Goal: Navigation & Orientation: Find specific page/section

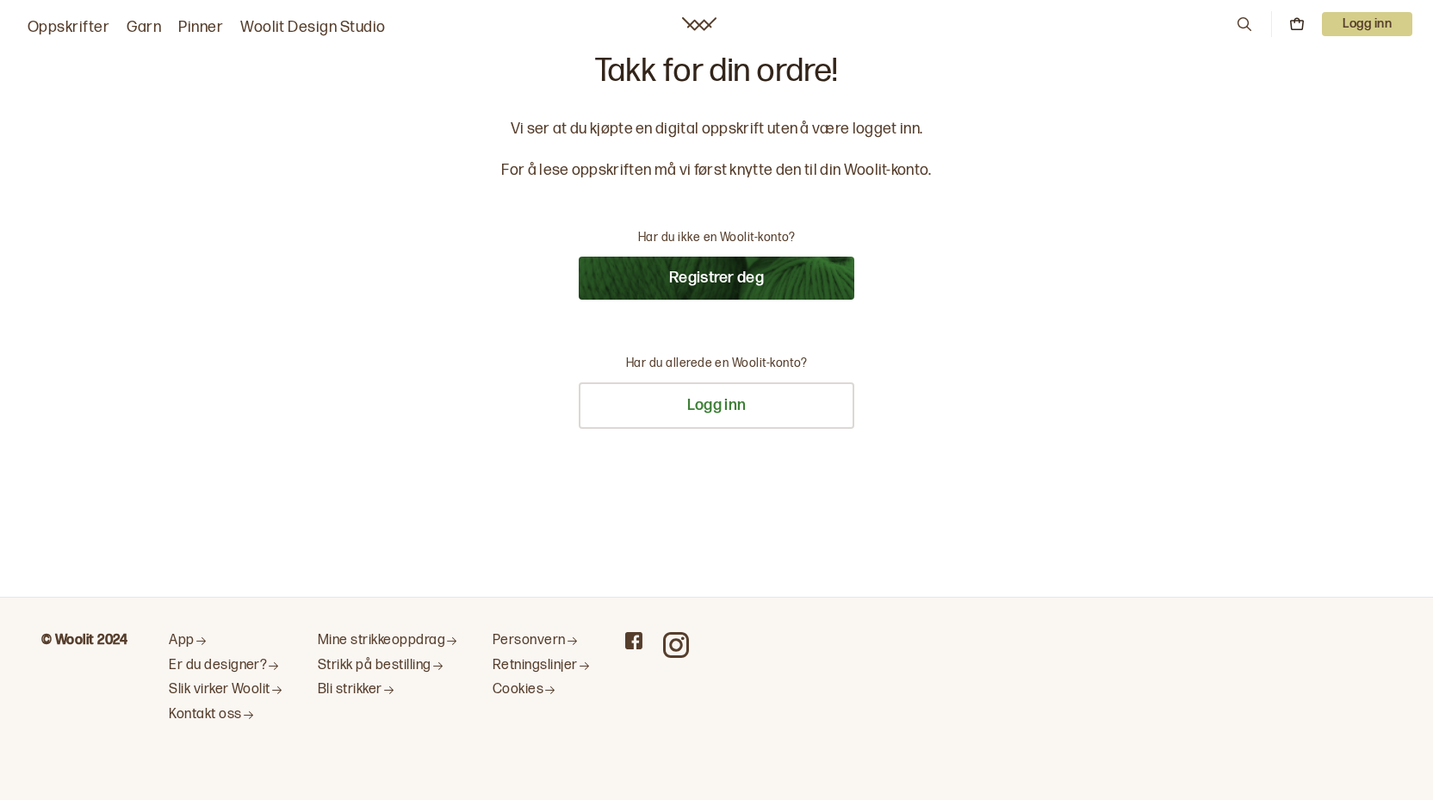
click at [1355, 28] on p "Logg inn" at bounding box center [1367, 24] width 90 height 24
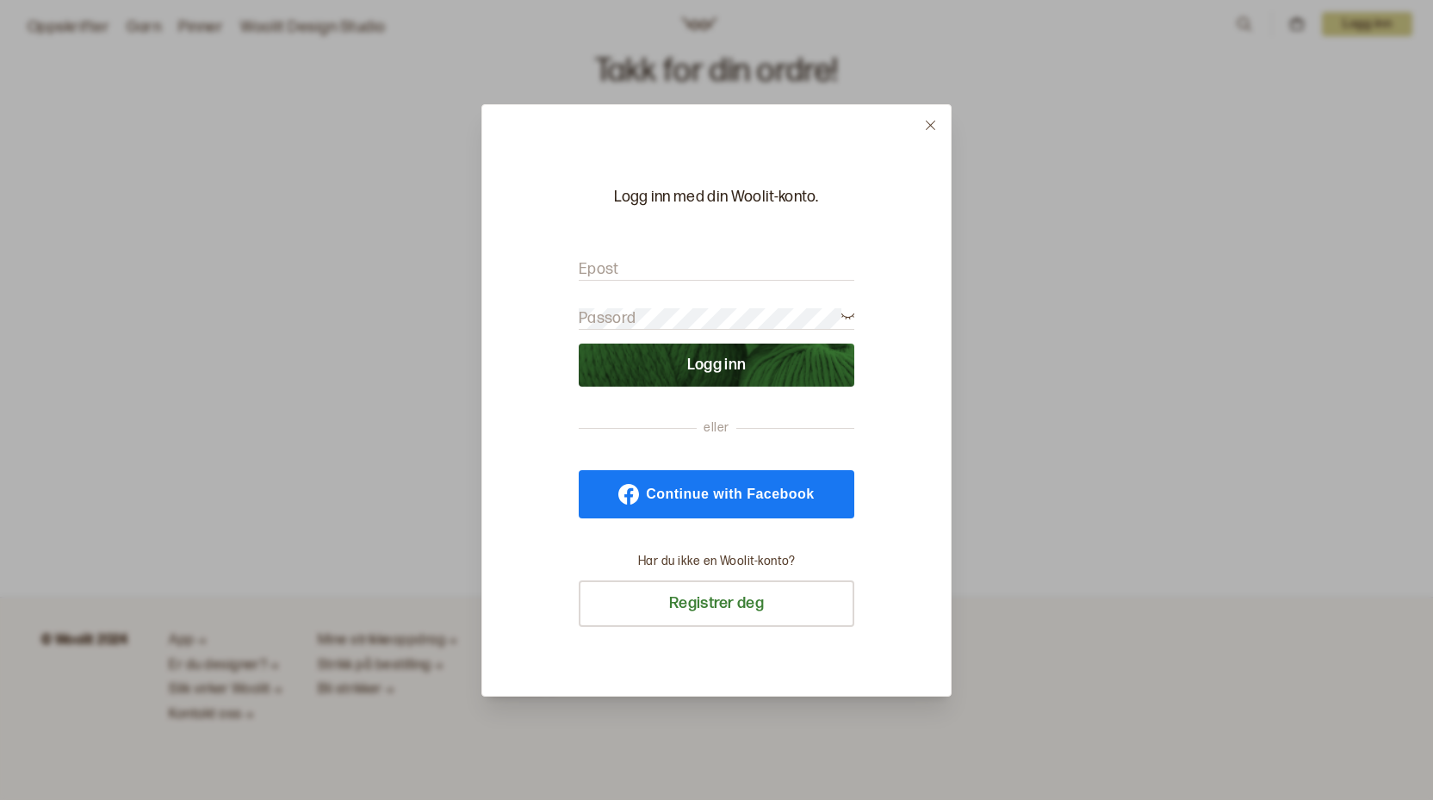
type input "[EMAIL_ADDRESS][DOMAIN_NAME]"
click at [717, 364] on button "Logg inn" at bounding box center [717, 365] width 276 height 43
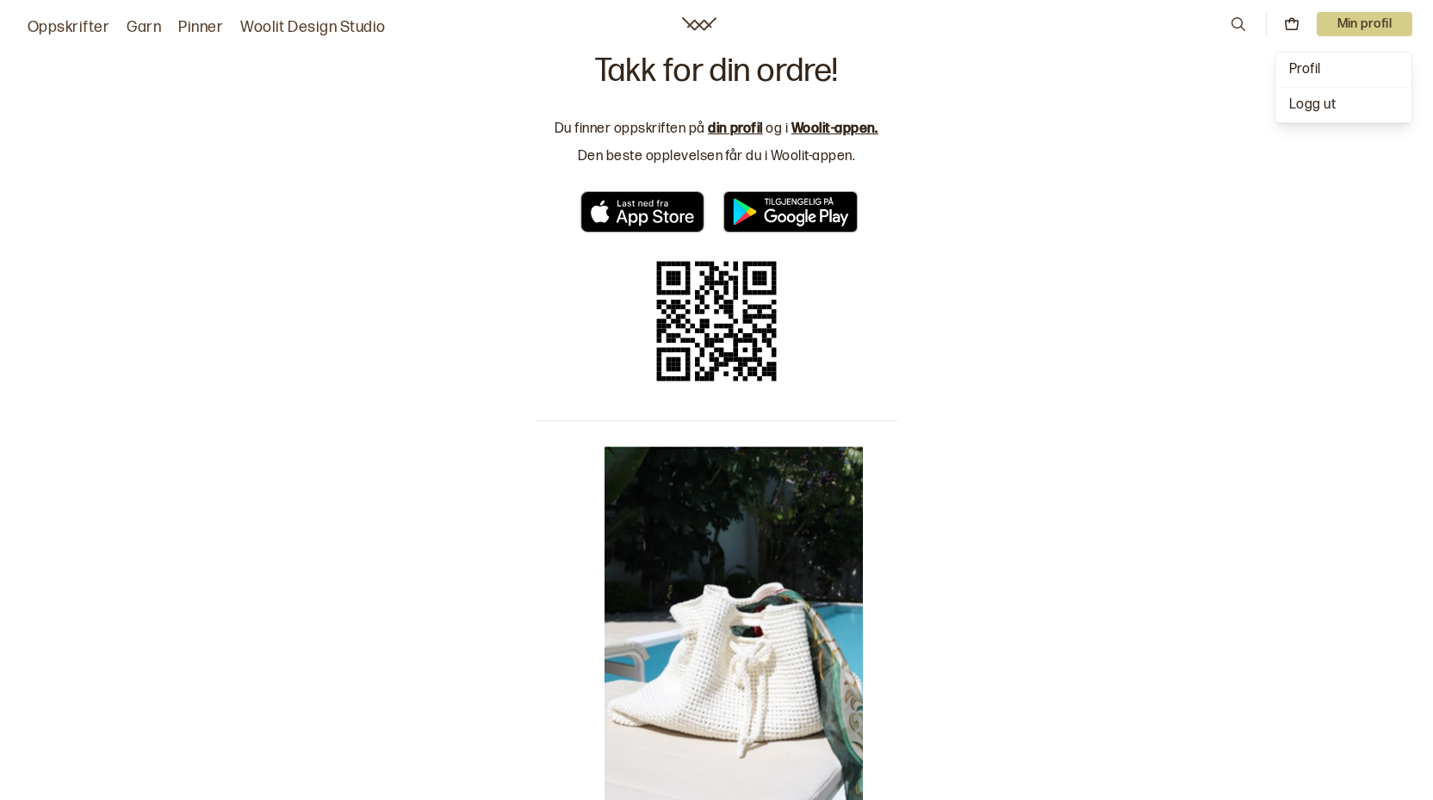
click at [688, 344] on form "Epost [EMAIL_ADDRESS][DOMAIN_NAME] Passord Logg inn" at bounding box center [717, 319] width 262 height 138
click at [1376, 22] on p "Min profil" at bounding box center [1365, 24] width 96 height 24
click at [1329, 61] on div "Profil" at bounding box center [1344, 70] width 136 height 34
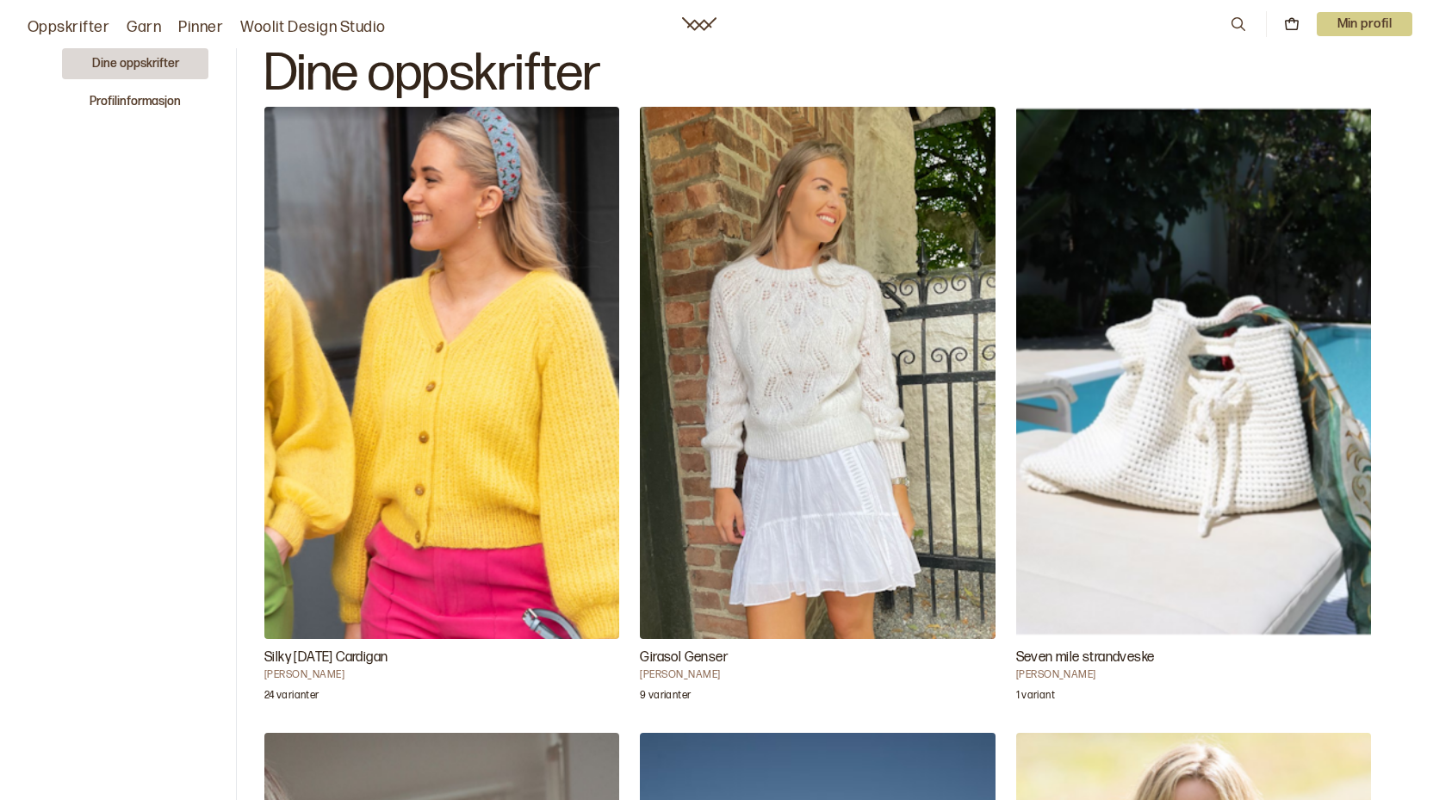
click at [418, 395] on img "Silky Sunday Cardigan" at bounding box center [441, 373] width 355 height 532
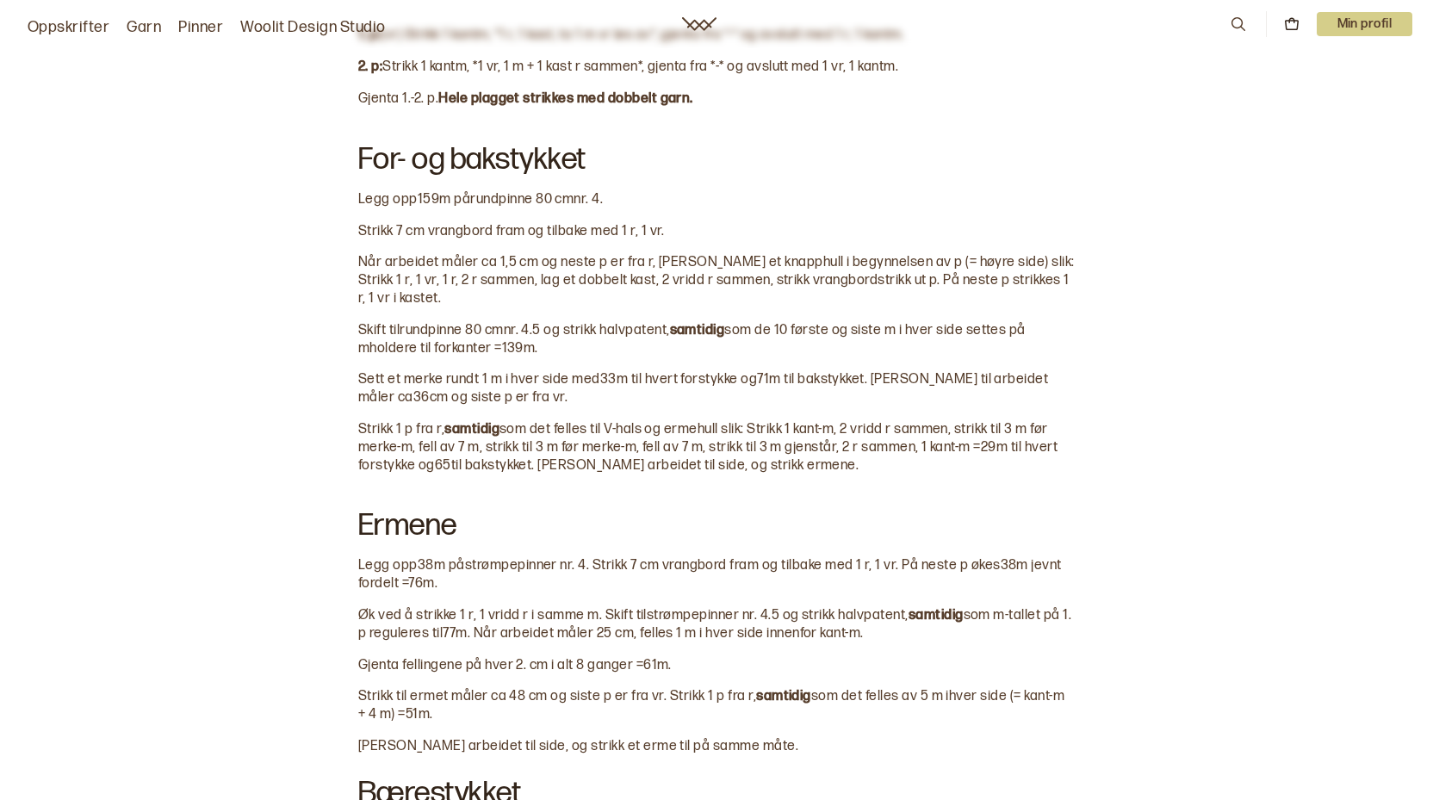
scroll to position [1281, 0]
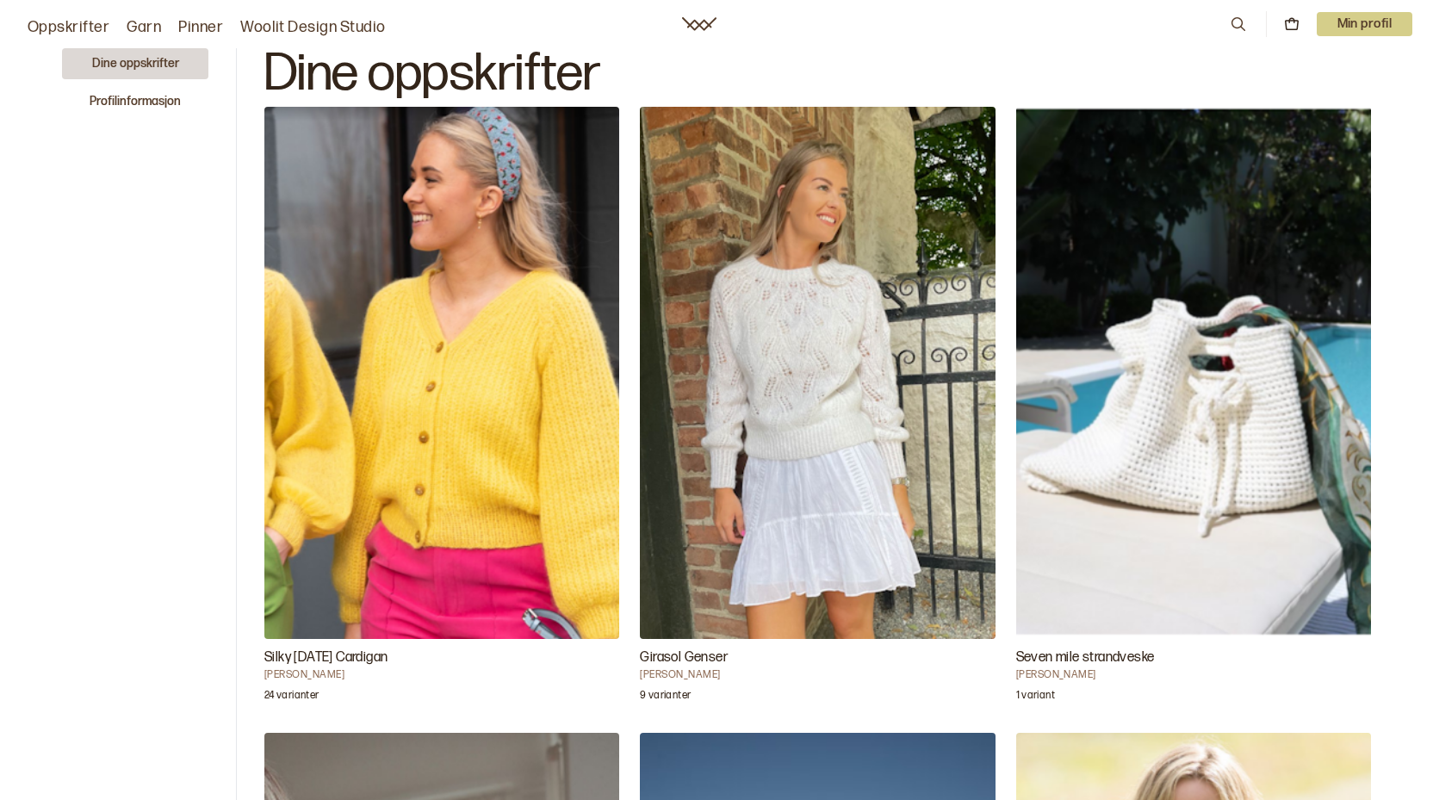
click at [810, 368] on img "Girasol Genser" at bounding box center [817, 373] width 355 height 532
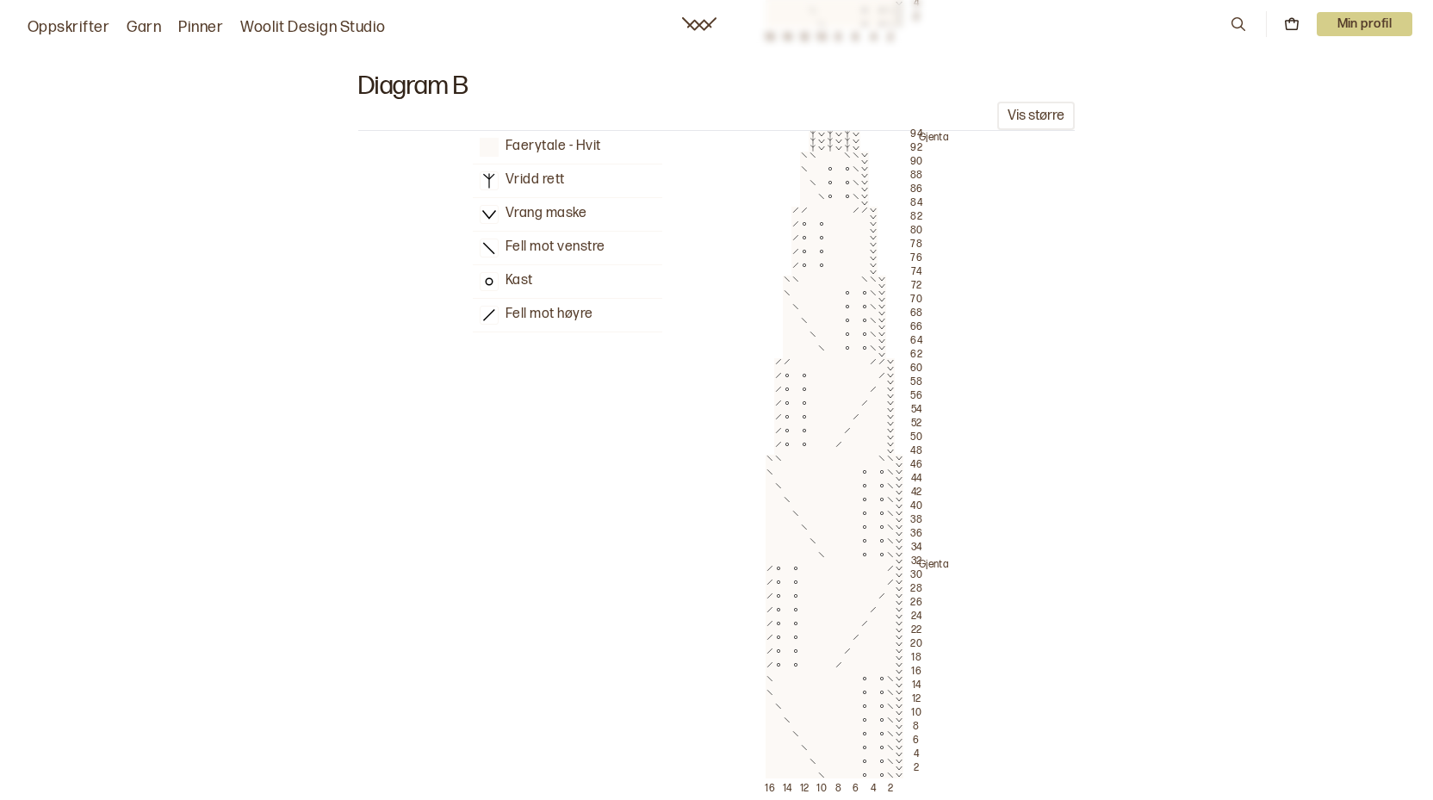
scroll to position [1898, 0]
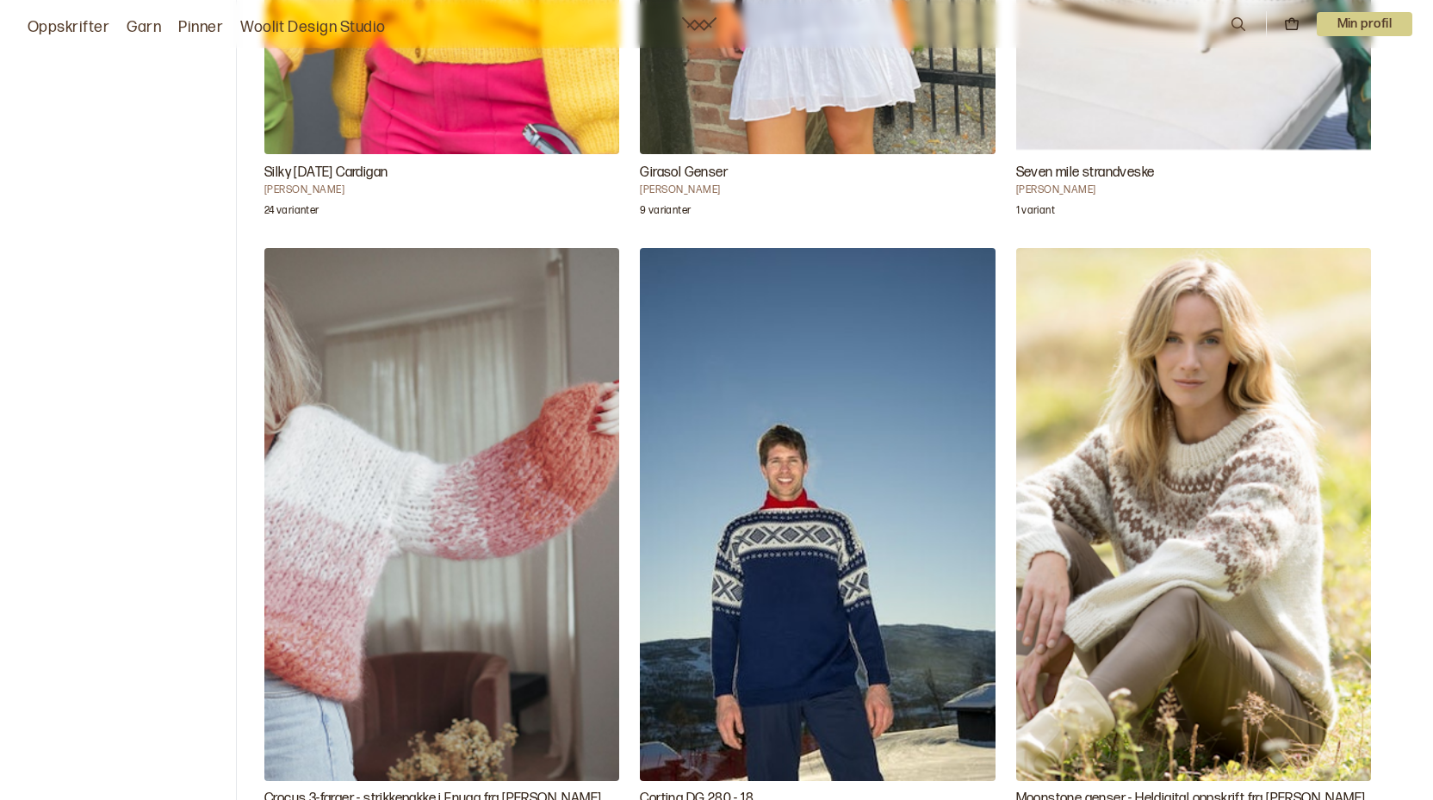
scroll to position [656, 0]
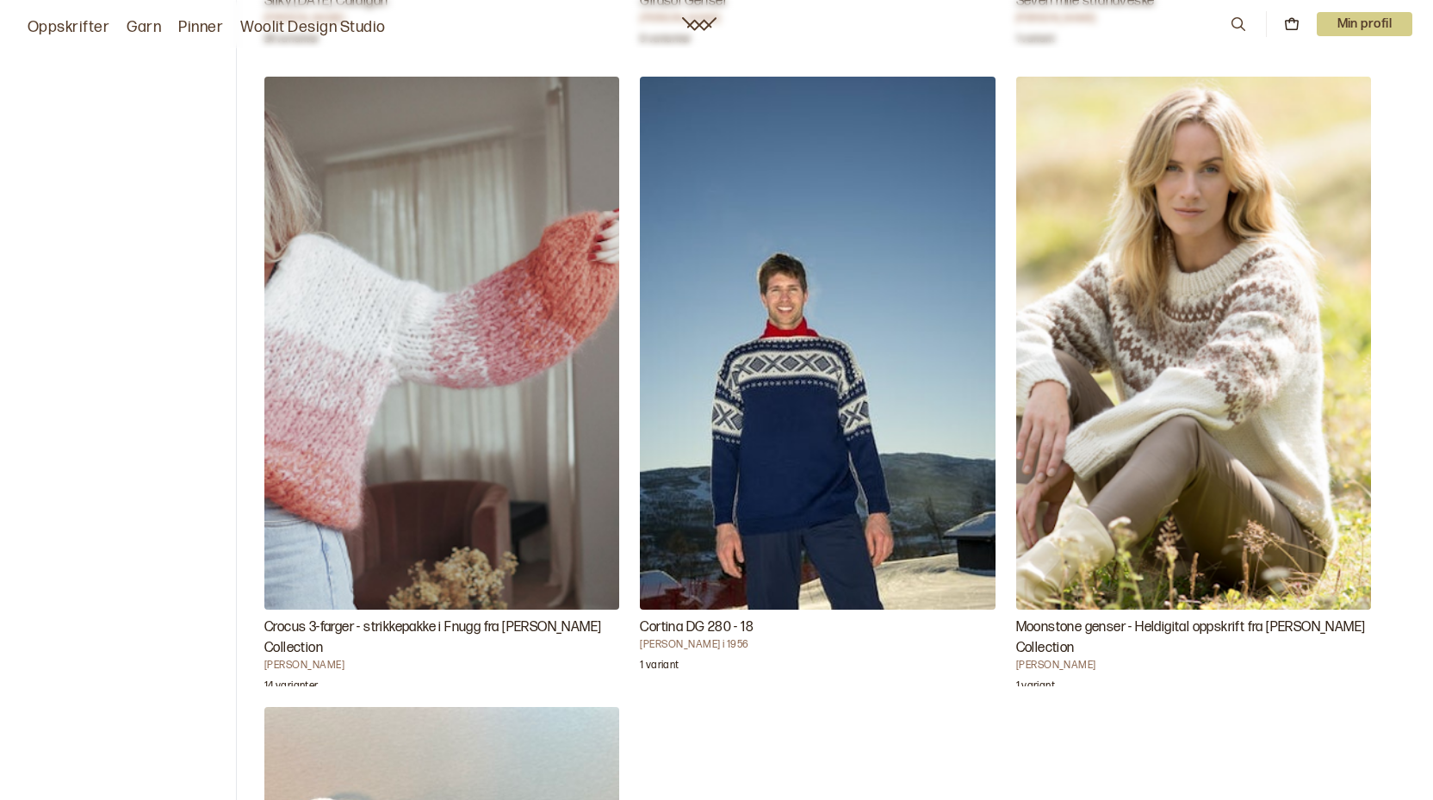
click at [381, 454] on img "Crocus 3-farger - strikkepakke i Fnugg fra Camilla Pihl Collection" at bounding box center [441, 343] width 355 height 532
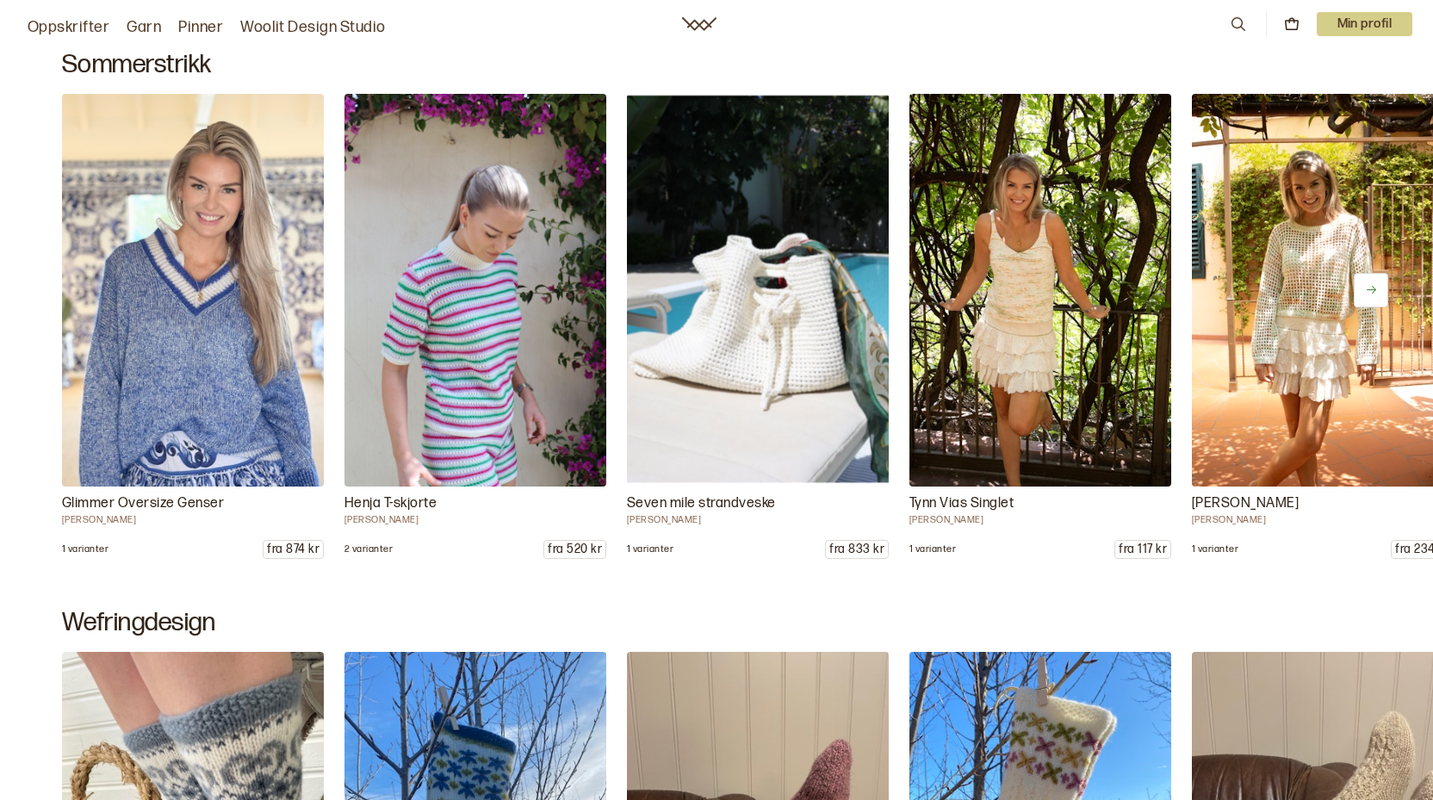
scroll to position [1016, 0]
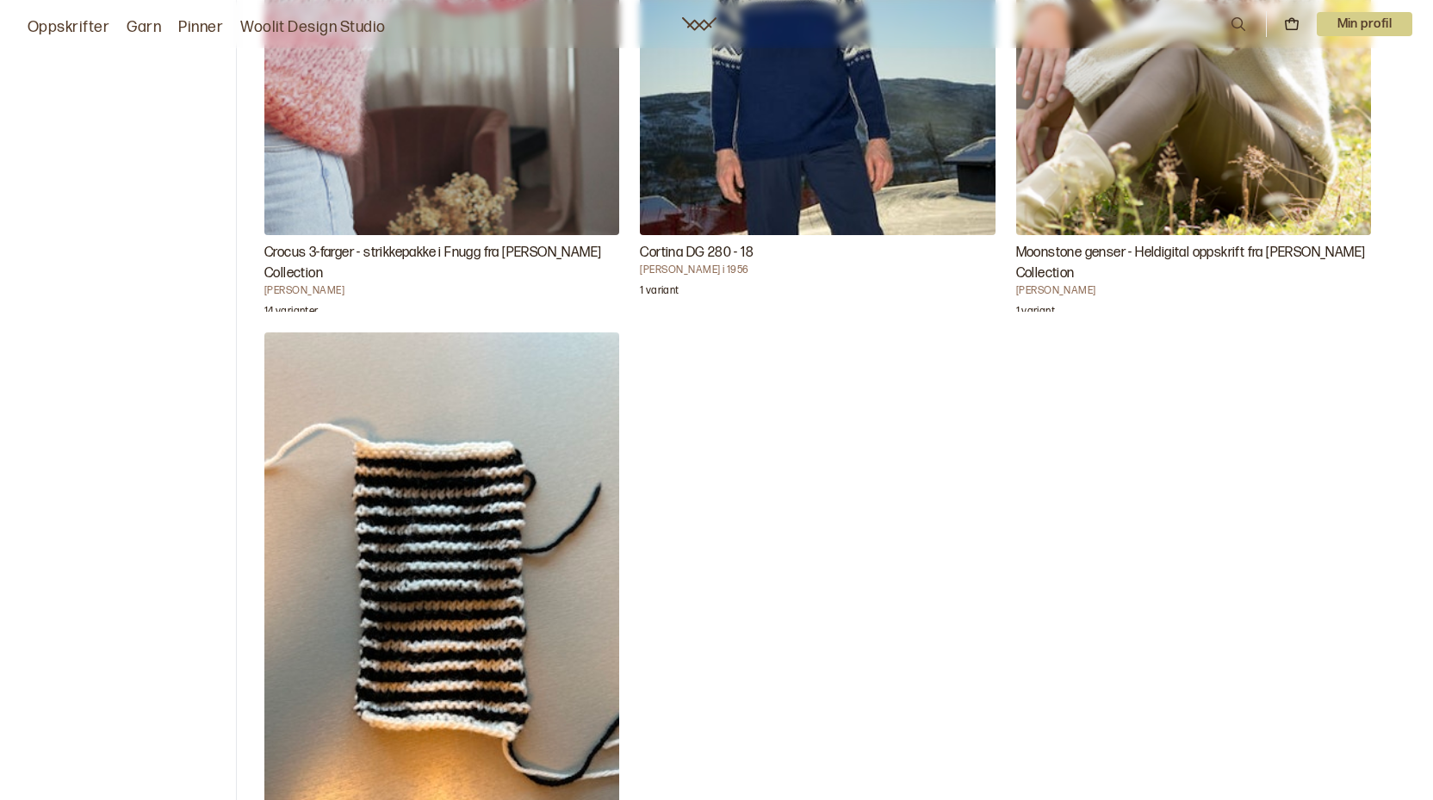
scroll to position [1029, 0]
